Goal: Task Accomplishment & Management: Manage account settings

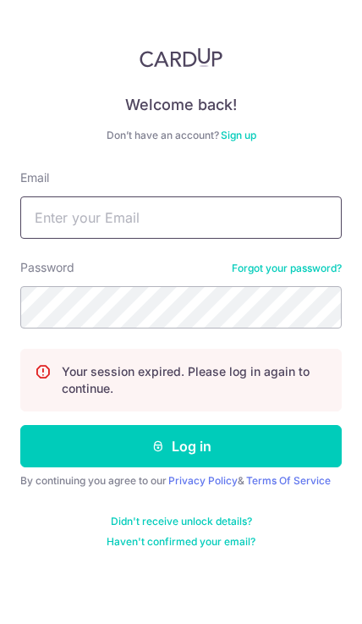
click at [47, 218] on input "Email" at bounding box center [181, 217] width 322 height 42
type input "[EMAIL_ADDRESS][DOMAIN_NAME]"
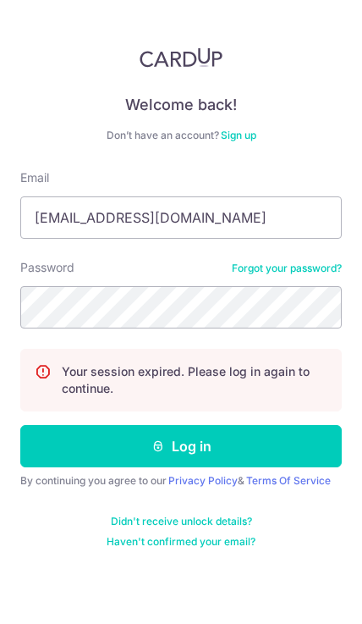
click at [181, 446] on button "Log in" at bounding box center [181, 446] width 322 height 42
click at [267, 442] on button "Log in" at bounding box center [181, 446] width 322 height 42
click at [267, 443] on button "Log in" at bounding box center [181, 446] width 322 height 42
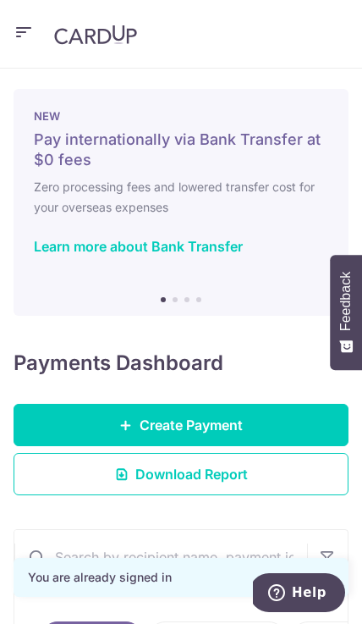
click at [283, 418] on link "Create Payment" at bounding box center [181, 425] width 335 height 42
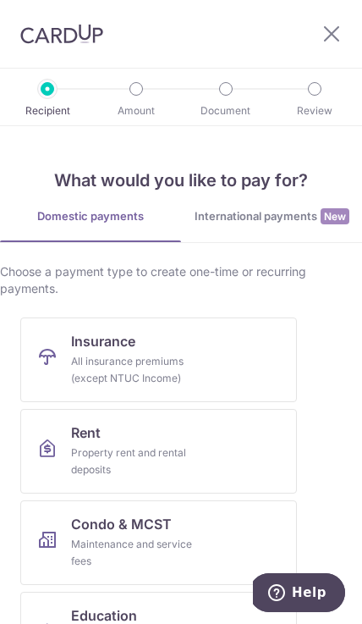
click at [329, 35] on icon at bounding box center [332, 33] width 20 height 21
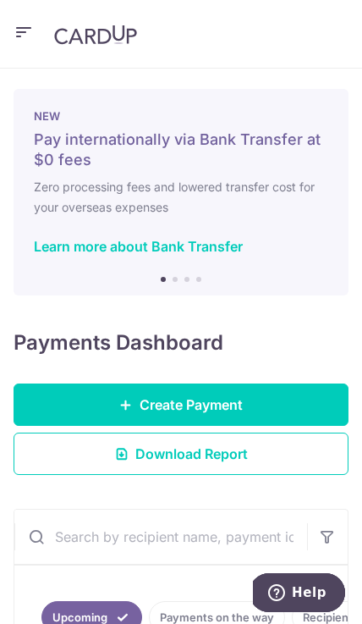
click at [24, 36] on icon "button" at bounding box center [24, 32] width 20 height 21
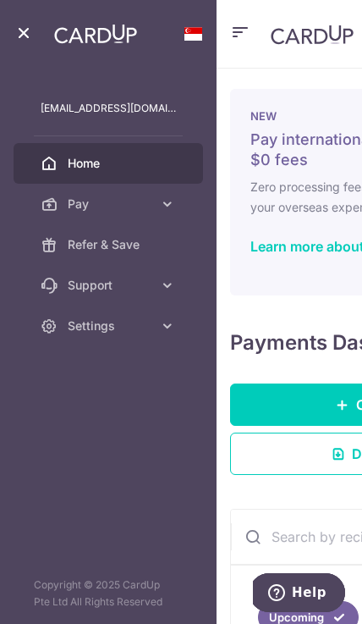
click at [159, 208] on icon at bounding box center [167, 203] width 17 height 17
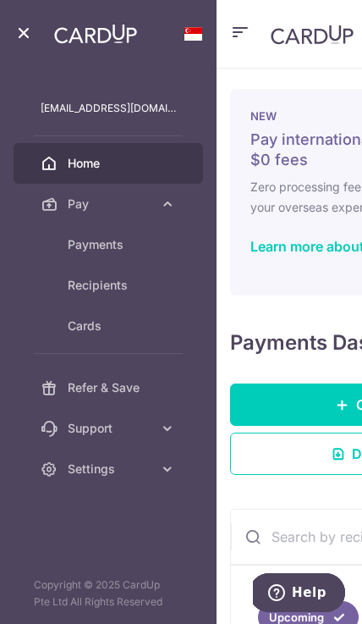
click at [140, 339] on link "Cards" at bounding box center [109, 326] width 190 height 41
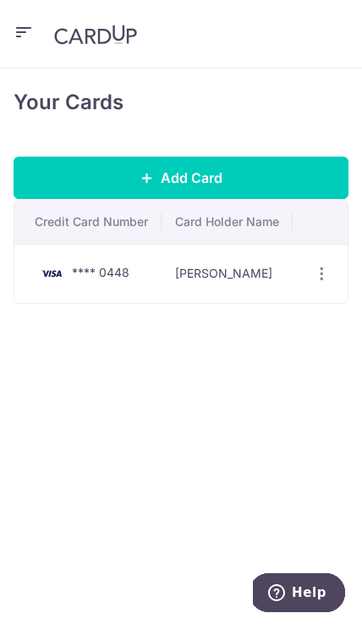
click at [325, 273] on icon "button" at bounding box center [322, 274] width 18 height 18
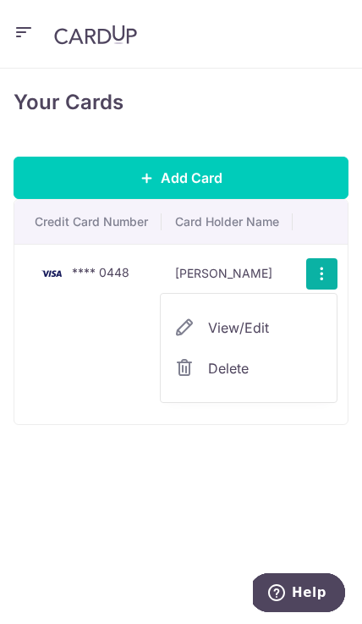
click at [52, 271] on div at bounding box center [181, 312] width 362 height 624
